Goal: Task Accomplishment & Management: Use online tool/utility

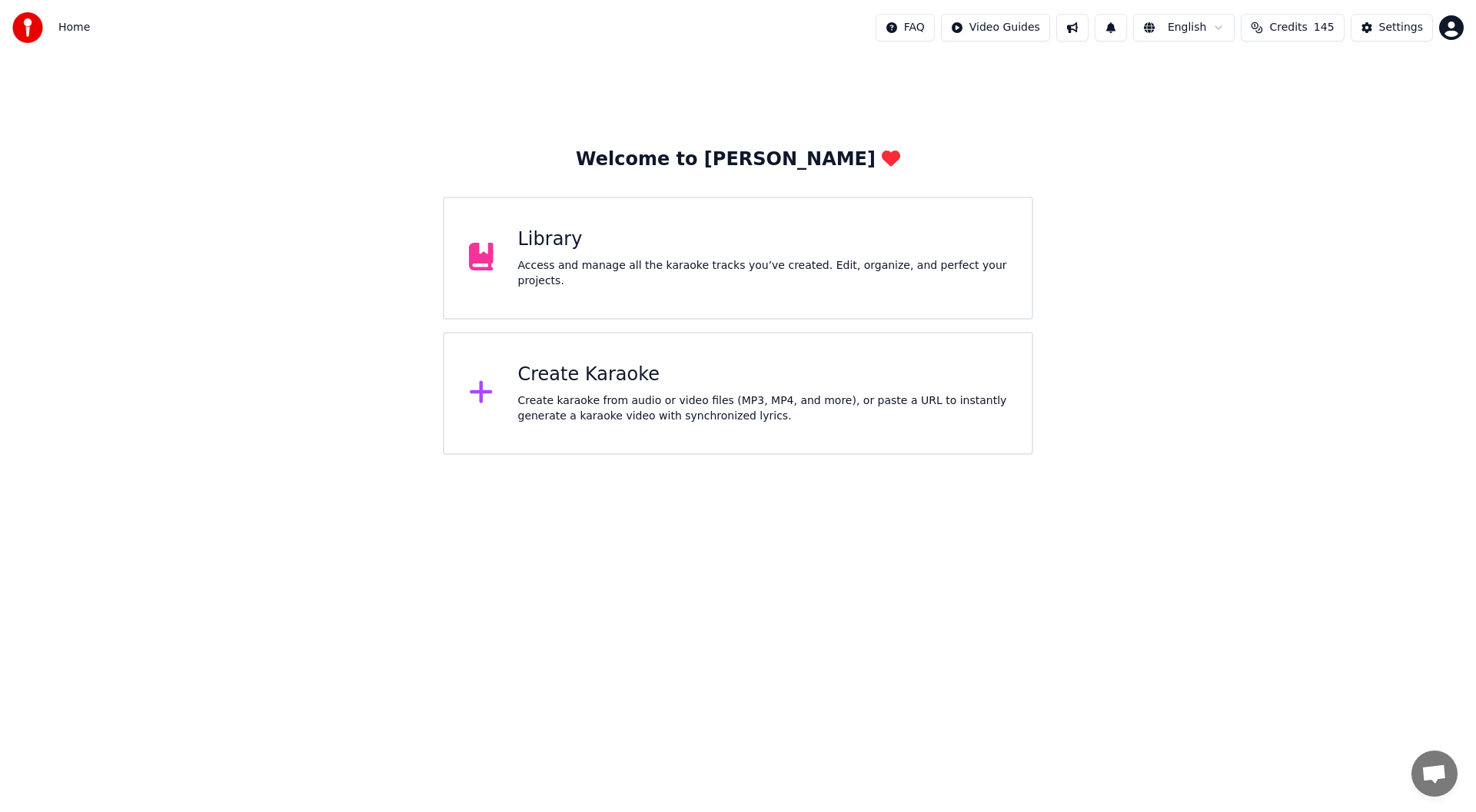
click at [709, 368] on div "Create Karaoke" at bounding box center [762, 374] width 490 height 25
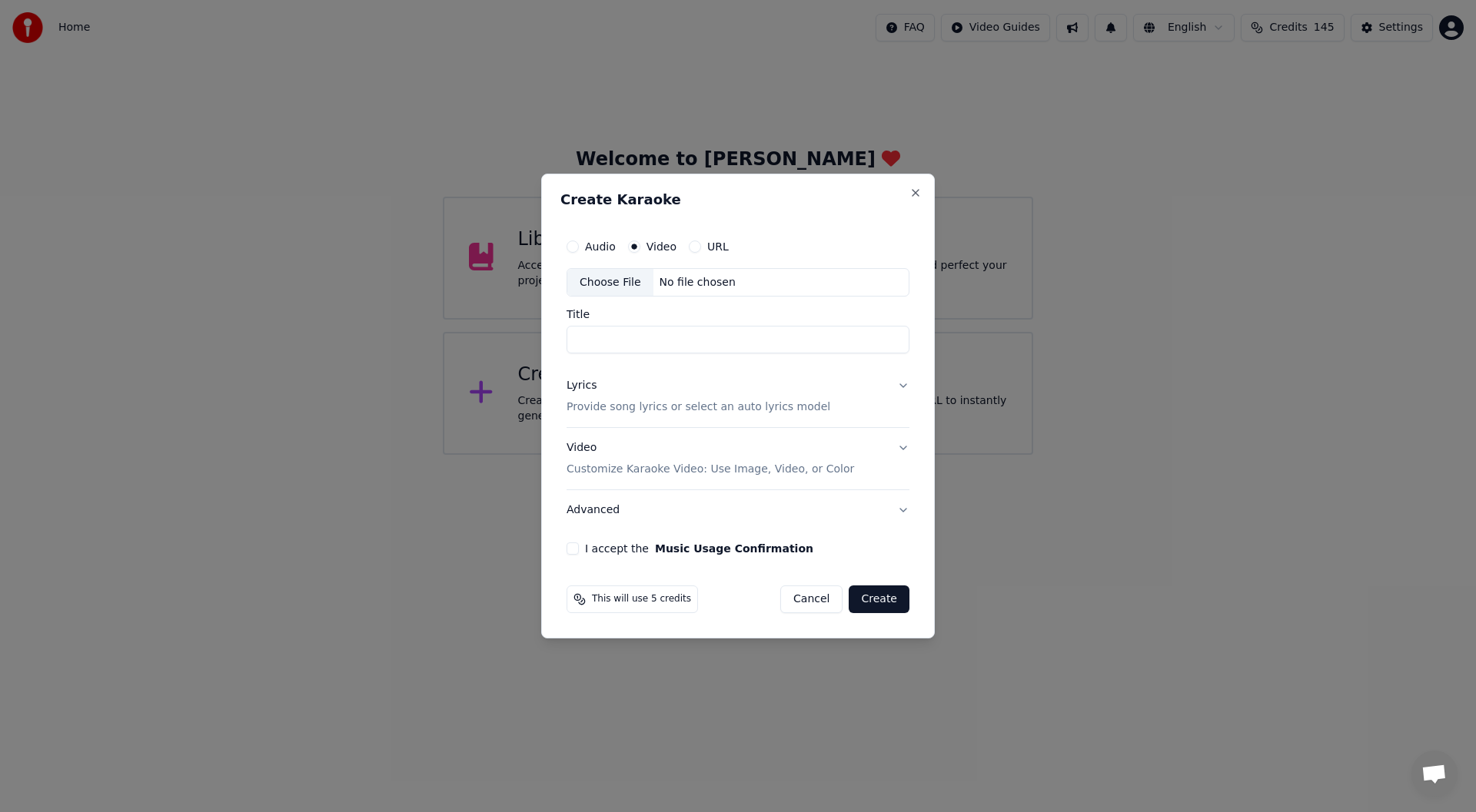
click at [610, 275] on div "Choose File" at bounding box center [609, 283] width 86 height 28
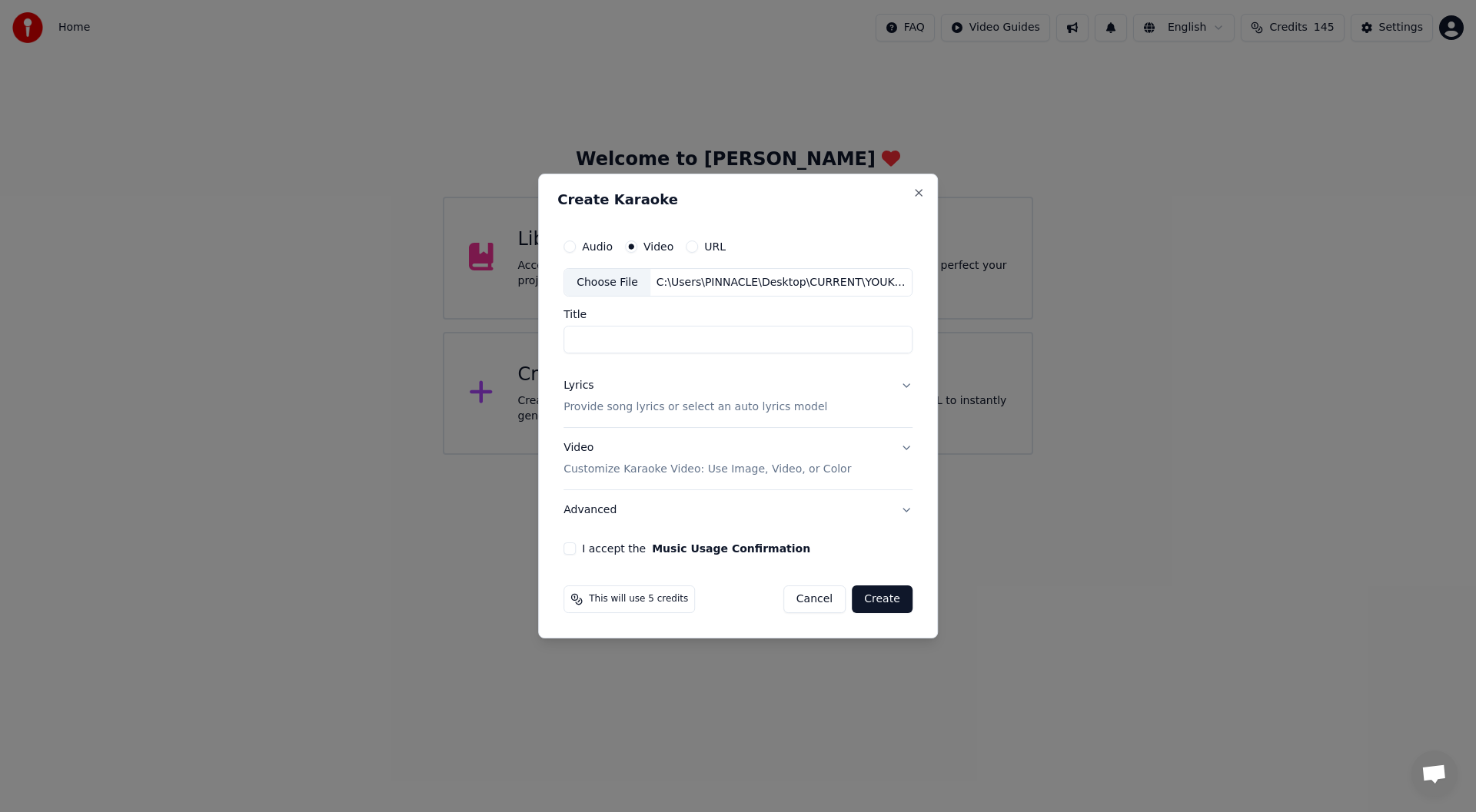
type input "**********"
click at [575, 382] on div "Lyrics" at bounding box center [578, 386] width 30 height 16
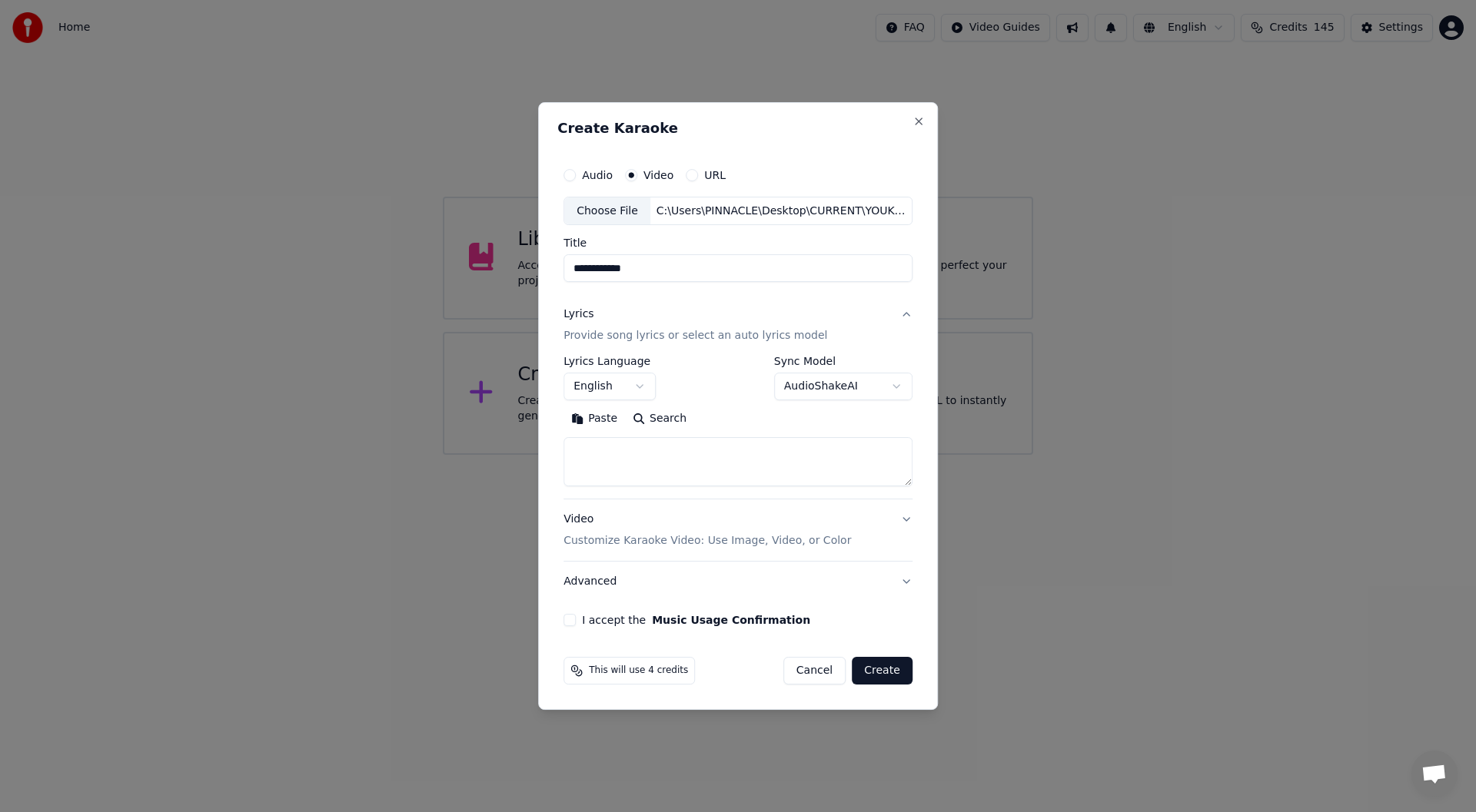
click at [593, 414] on button "Paste" at bounding box center [594, 419] width 61 height 25
click at [571, 616] on button "I accept the Music Usage Confirmation" at bounding box center [569, 620] width 12 height 12
click at [888, 671] on button "Create" at bounding box center [882, 671] width 61 height 28
type textarea "**********"
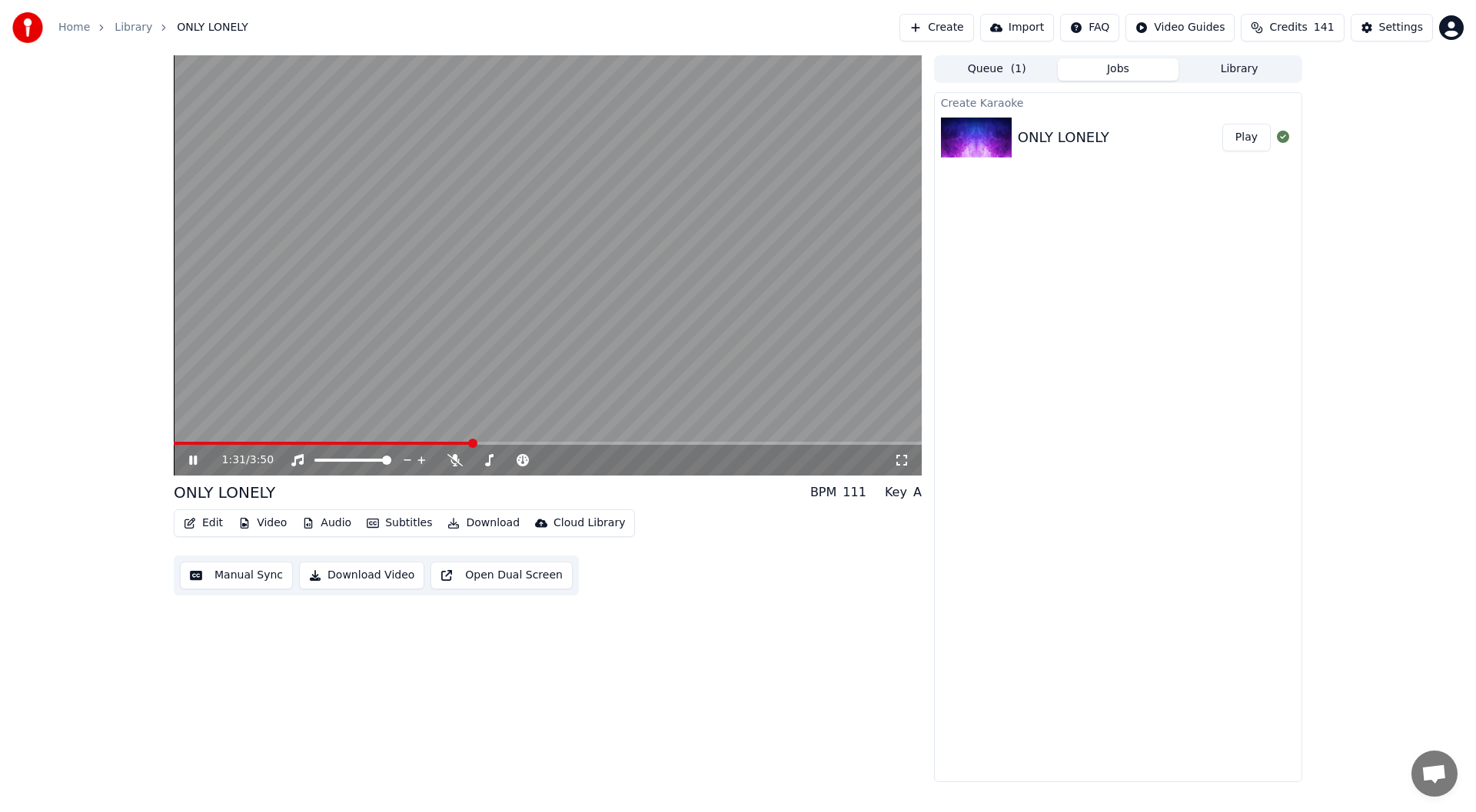
click at [180, 442] on span at bounding box center [322, 442] width 299 height 3
click at [453, 460] on icon at bounding box center [456, 460] width 16 height 12
click at [189, 458] on icon at bounding box center [204, 460] width 36 height 12
